Goal: Information Seeking & Learning: Check status

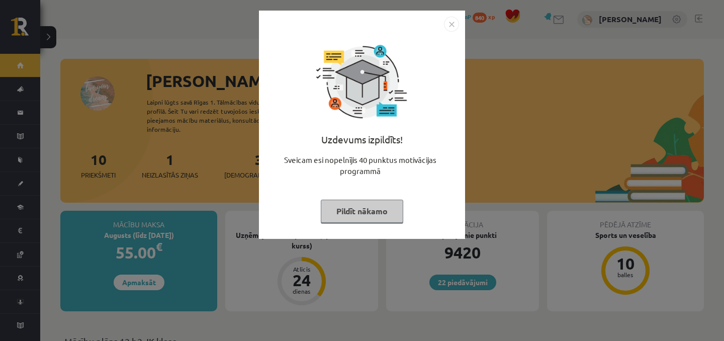
click at [357, 195] on div "Uzdevums izpildīts! Sveicam esi nopelnījis 40 punktus motivācijas programmā Pil…" at bounding box center [362, 132] width 194 height 201
click at [354, 206] on button "Pildīt nākamo" at bounding box center [362, 211] width 82 height 23
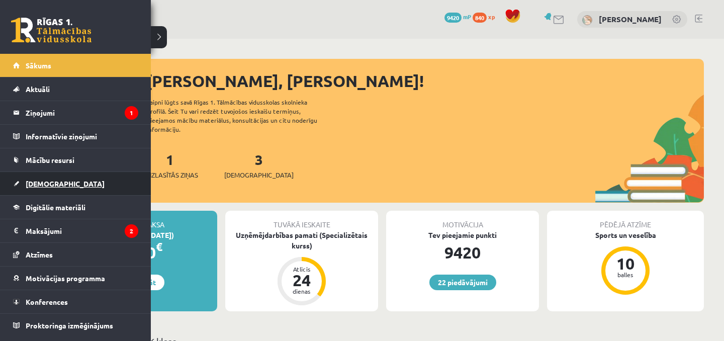
click at [28, 178] on link "[DEMOGRAPHIC_DATA]" at bounding box center [75, 183] width 125 height 23
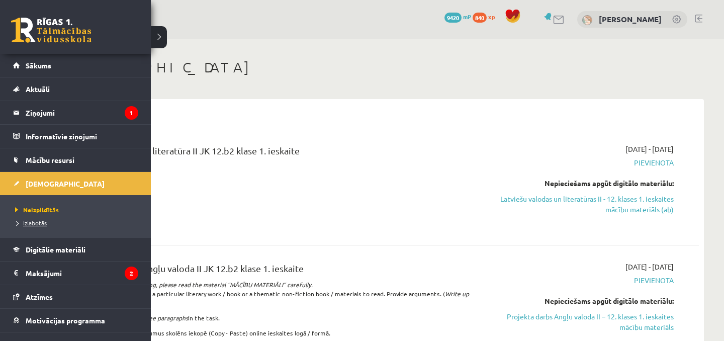
click at [25, 225] on span "Izlabotās" at bounding box center [30, 223] width 34 height 8
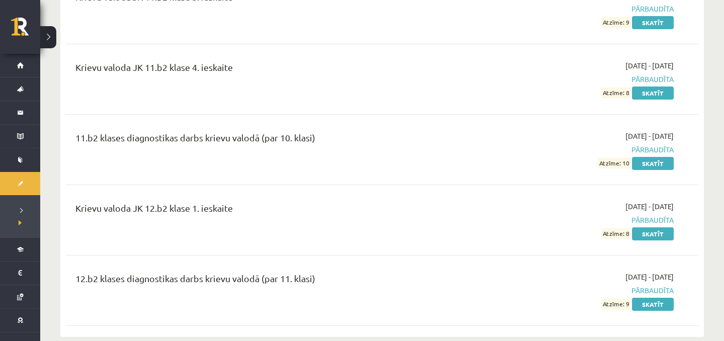
scroll to position [3370, 0]
click at [653, 226] on link "Skatīt" at bounding box center [653, 232] width 42 height 13
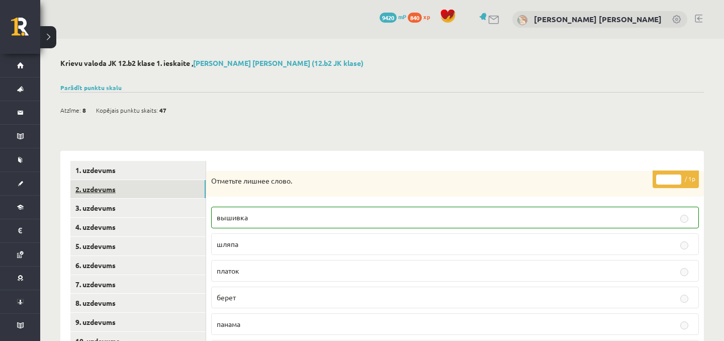
click at [138, 194] on link "2. uzdevums" at bounding box center [137, 189] width 135 height 19
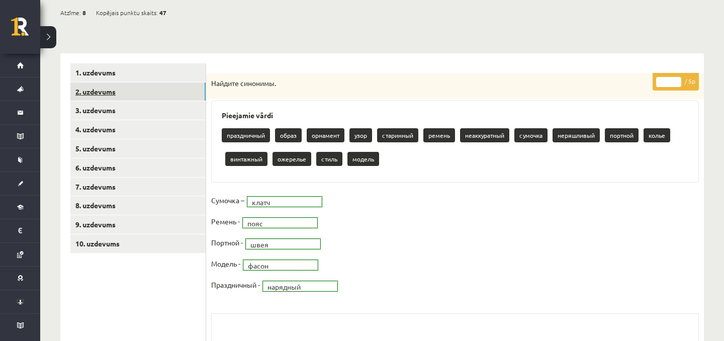
scroll to position [97, 0]
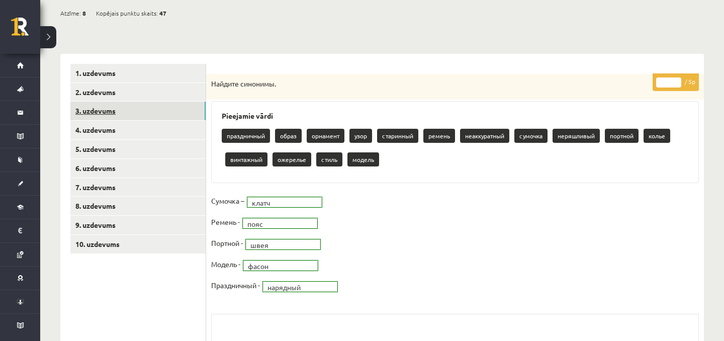
click at [159, 103] on link "3. uzdevums" at bounding box center [137, 111] width 135 height 19
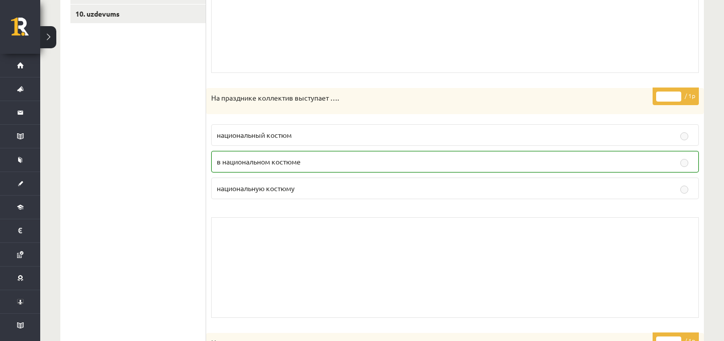
scroll to position [0, 0]
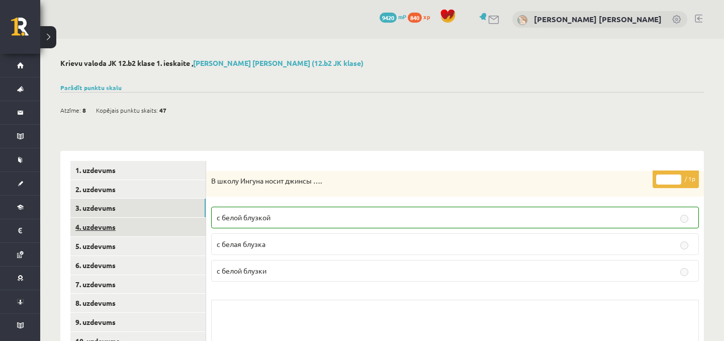
click at [156, 223] on link "4. uzdevums" at bounding box center [137, 227] width 135 height 19
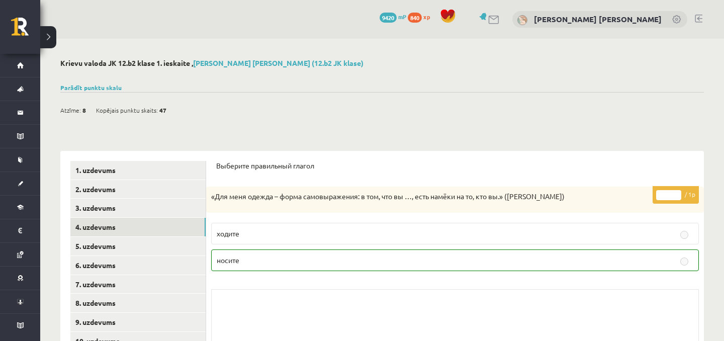
click at [105, 91] on div "Parādīt punktu skalu Atzīme No Līdz 1 0 10 2 11 16 3 17 21 4 22 27 5 28 32 6 33…" at bounding box center [382, 87] width 644 height 9
click at [105, 87] on link "Parādīt punktu skalu" at bounding box center [90, 87] width 61 height 8
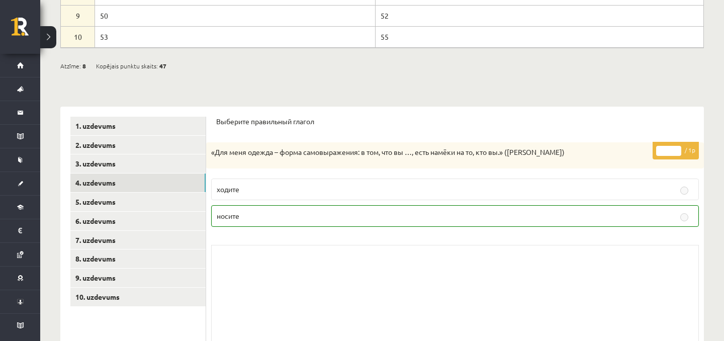
scroll to position [282, 0]
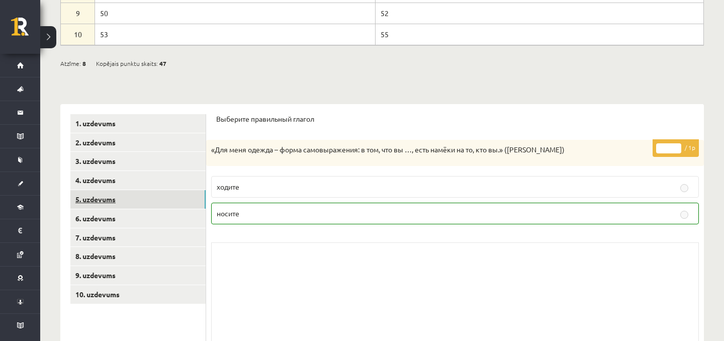
click at [146, 202] on link "5. uzdevums" at bounding box center [137, 199] width 135 height 19
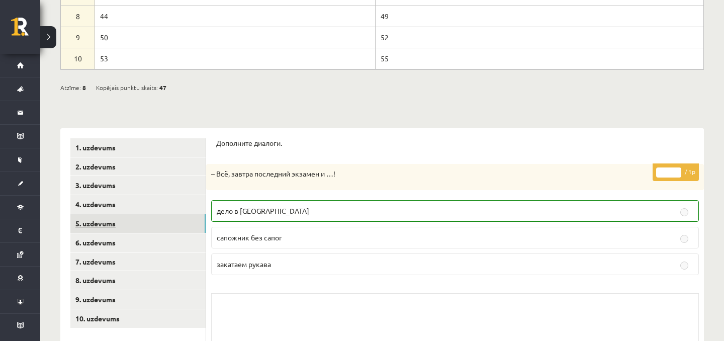
scroll to position [260, 0]
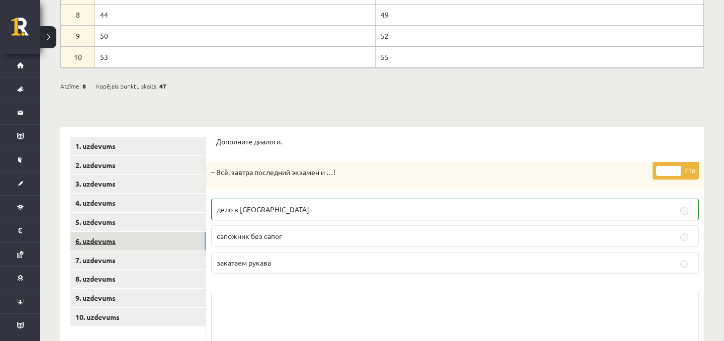
click at [149, 243] on link "6. uzdevums" at bounding box center [137, 241] width 135 height 19
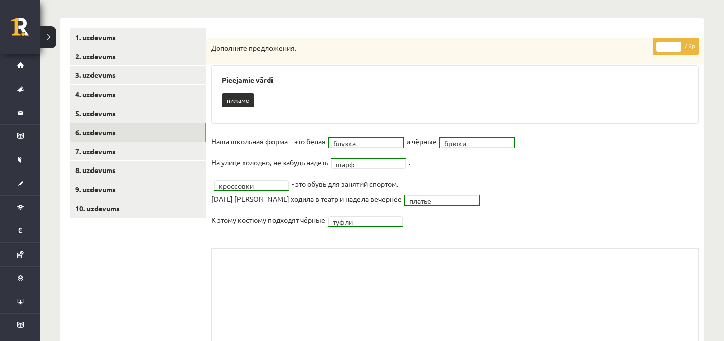
scroll to position [411, 0]
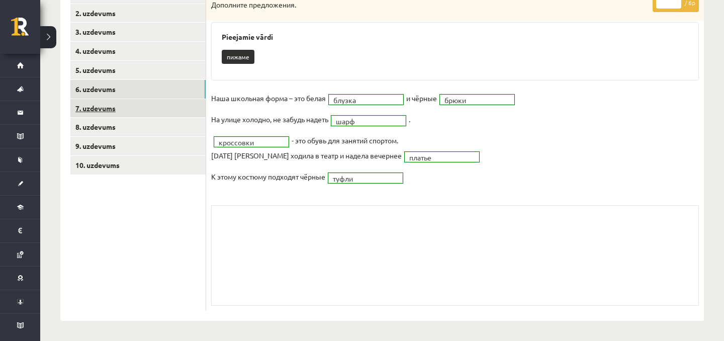
click at [169, 109] on link "7. uzdevums" at bounding box center [137, 108] width 135 height 19
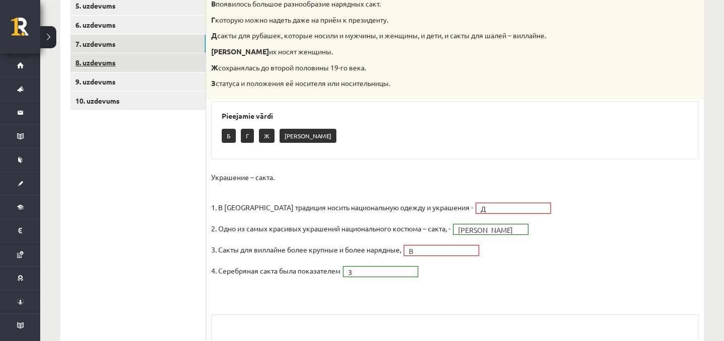
scroll to position [468, 0]
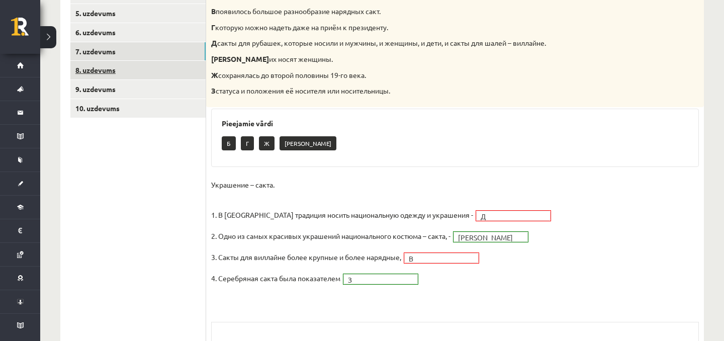
click at [165, 70] on link "8. uzdevums" at bounding box center [137, 70] width 135 height 19
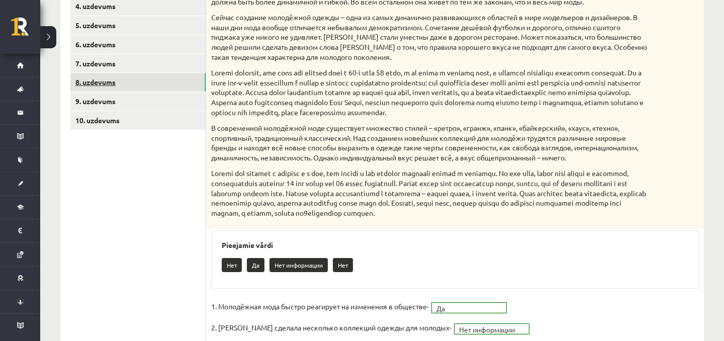
scroll to position [457, 0]
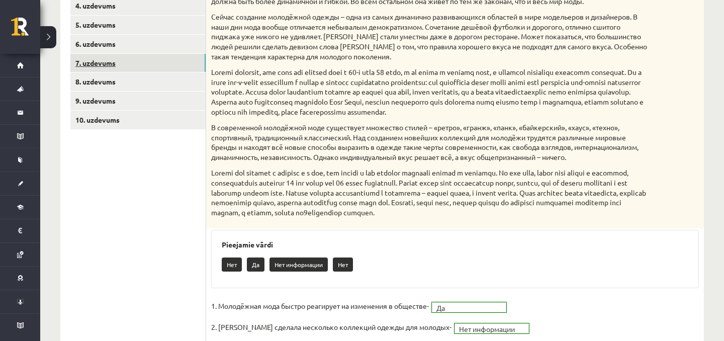
click at [161, 64] on link "7. uzdevums" at bounding box center [137, 63] width 135 height 19
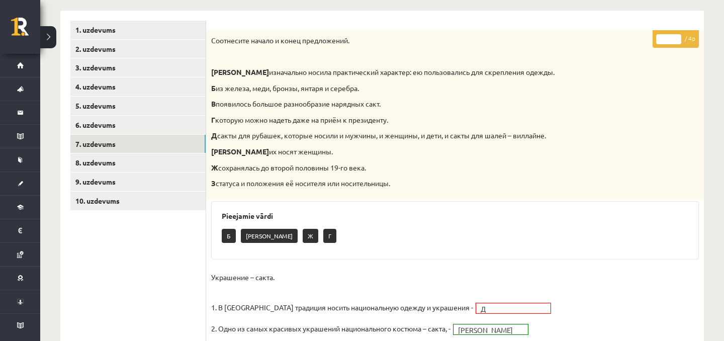
scroll to position [376, 0]
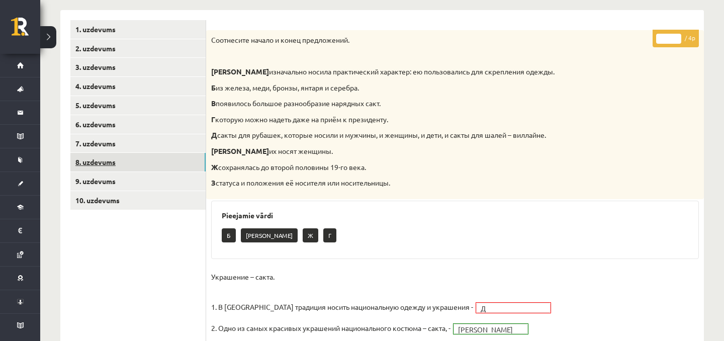
click at [151, 164] on link "8. uzdevums" at bounding box center [137, 162] width 135 height 19
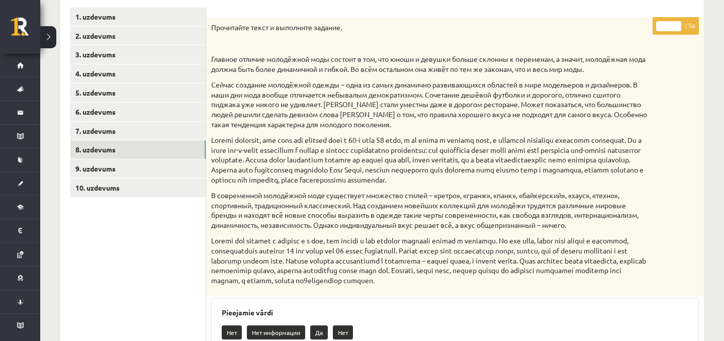
scroll to position [369, 0]
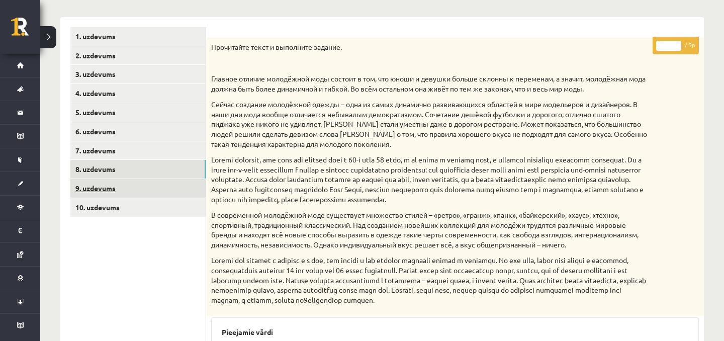
click at [172, 184] on link "9. uzdevums" at bounding box center [137, 188] width 135 height 19
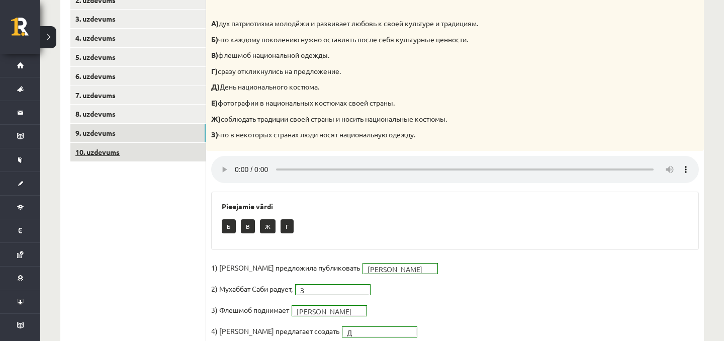
click at [174, 150] on link "10. uzdevums" at bounding box center [137, 152] width 135 height 19
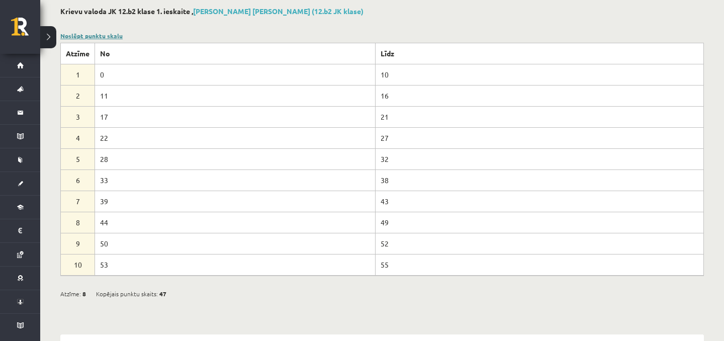
scroll to position [0, 0]
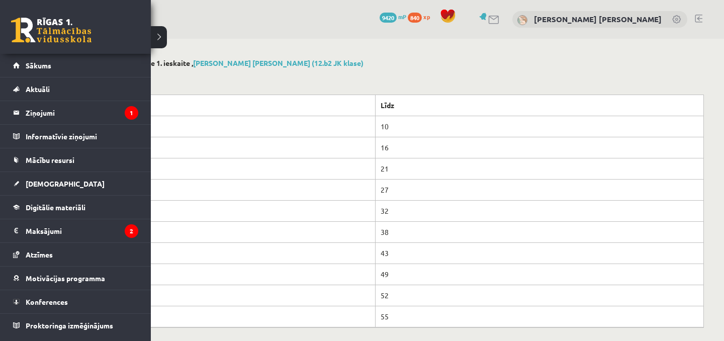
click at [32, 26] on link at bounding box center [51, 30] width 80 height 25
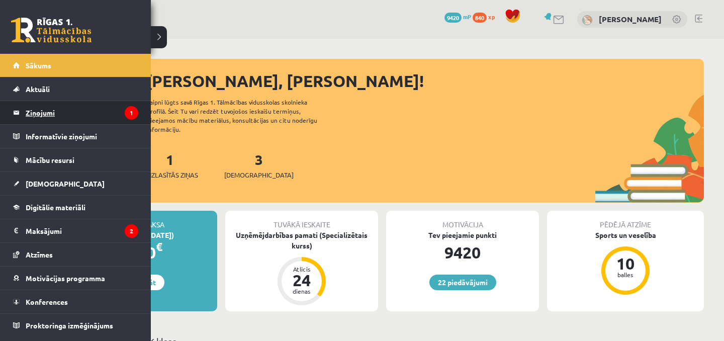
click at [53, 109] on legend "Ziņojumi 1" at bounding box center [82, 112] width 113 height 23
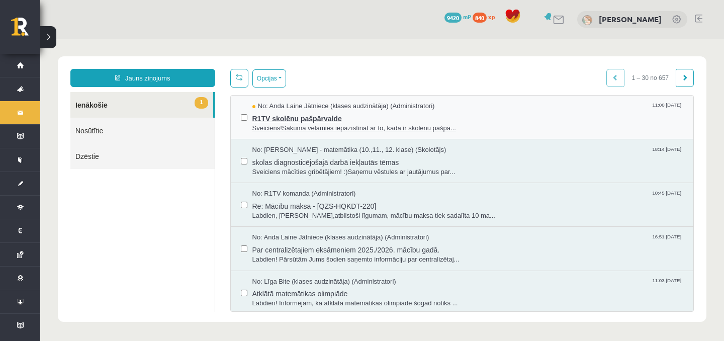
click at [333, 123] on span "R1TV skolēnu pašpārvalde" at bounding box center [469, 117] width 432 height 13
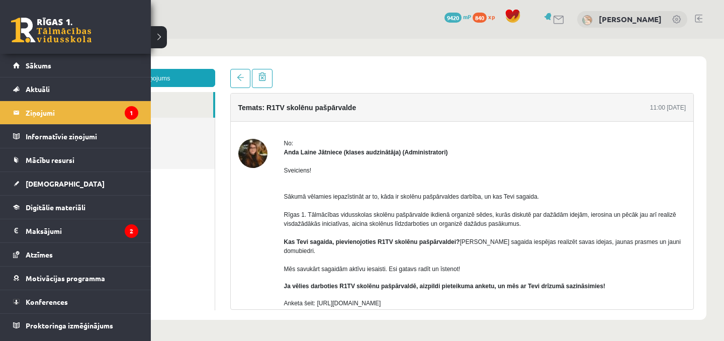
click at [24, 22] on link at bounding box center [51, 30] width 80 height 25
